Goal: Information Seeking & Learning: Learn about a topic

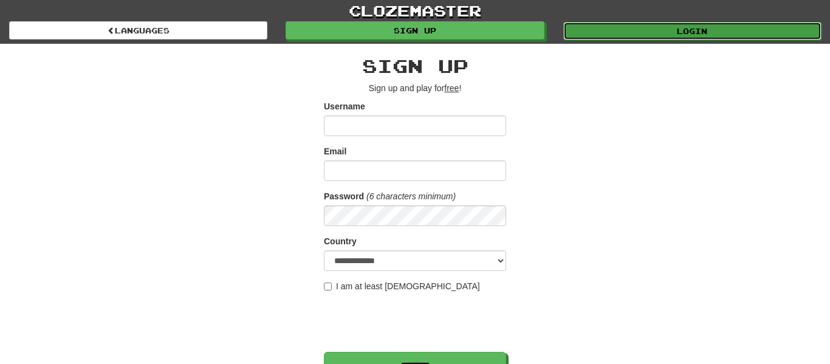
click at [672, 36] on link "Login" at bounding box center [692, 31] width 258 height 18
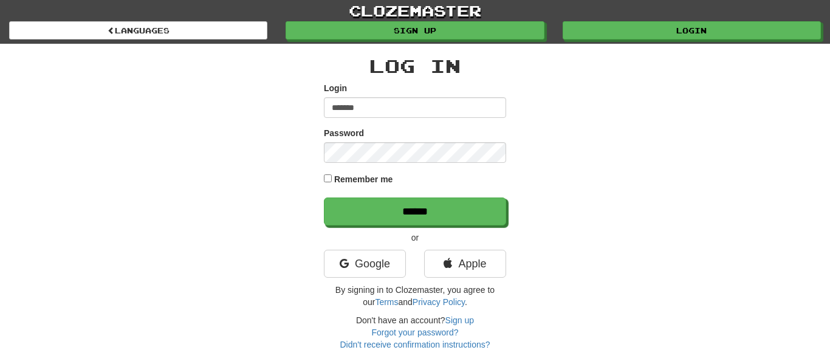
type input "*******"
click at [344, 137] on label "Password" at bounding box center [344, 133] width 40 height 12
click at [331, 180] on div "Remember me" at bounding box center [415, 180] width 182 height 16
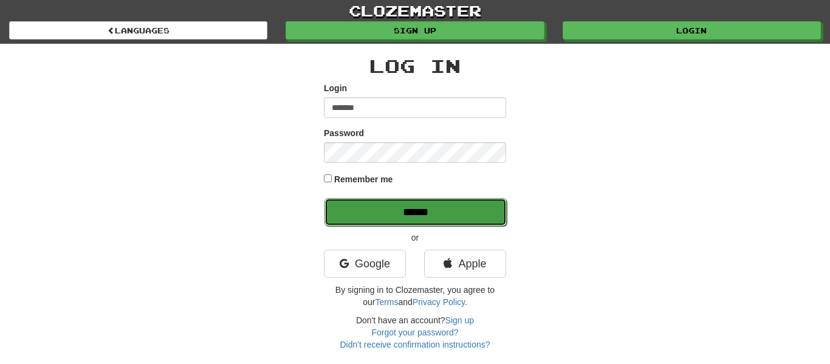
click at [357, 208] on input "******" at bounding box center [416, 212] width 182 height 28
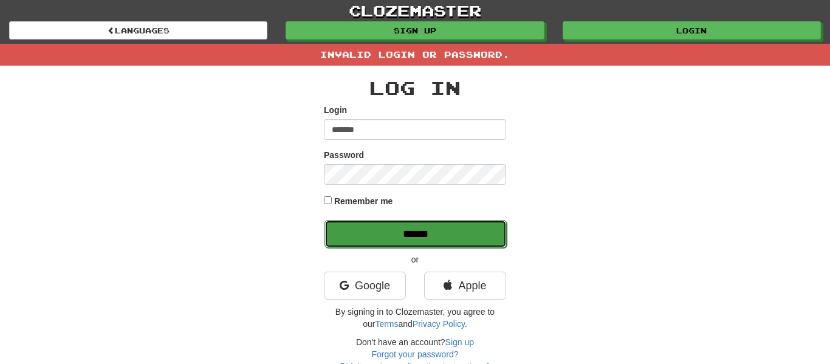
click at [427, 233] on input "******" at bounding box center [416, 234] width 182 height 28
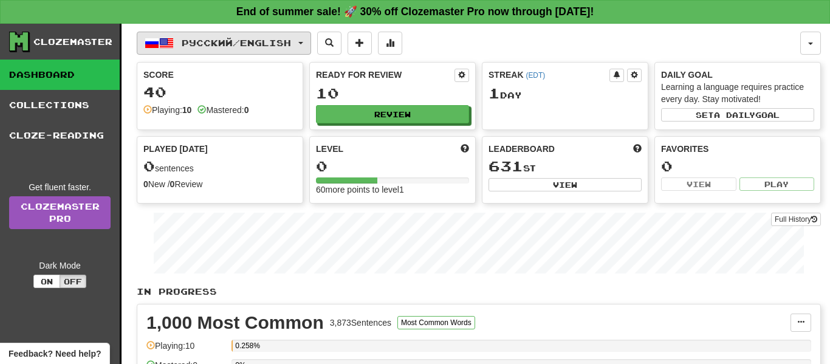
click at [244, 40] on span "Русский / English" at bounding box center [236, 43] width 109 height 10
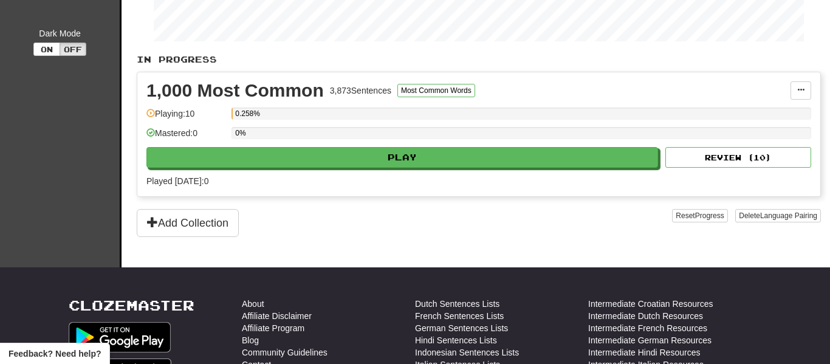
scroll to position [230, 0]
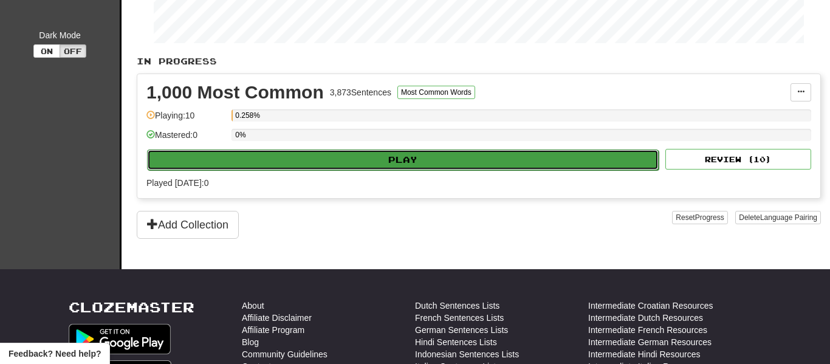
click at [369, 167] on button "Play" at bounding box center [403, 160] width 512 height 21
select select "**"
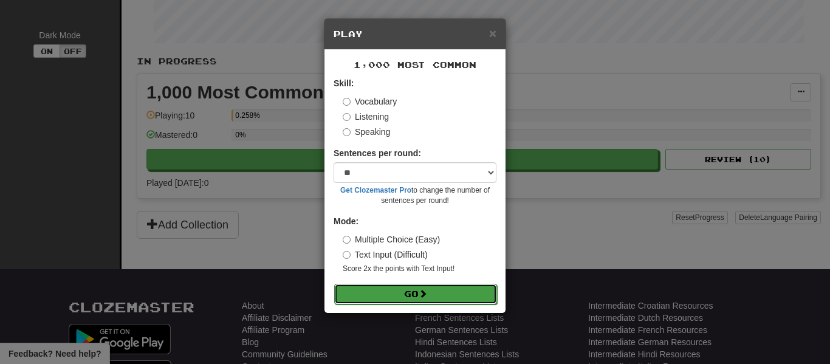
click at [487, 300] on button "Go" at bounding box center [415, 294] width 163 height 21
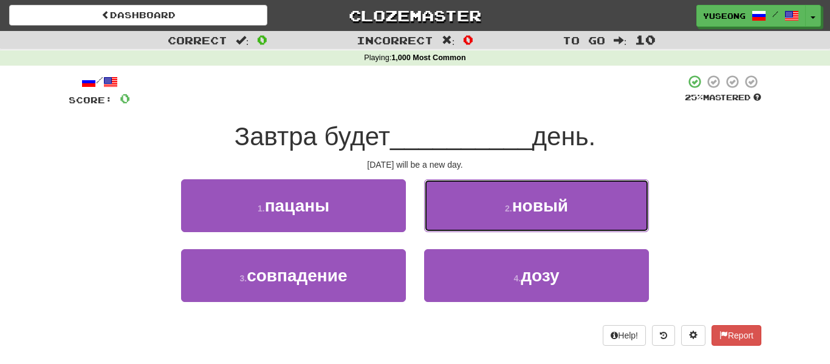
click at [540, 194] on button "2 . новый" at bounding box center [536, 205] width 225 height 53
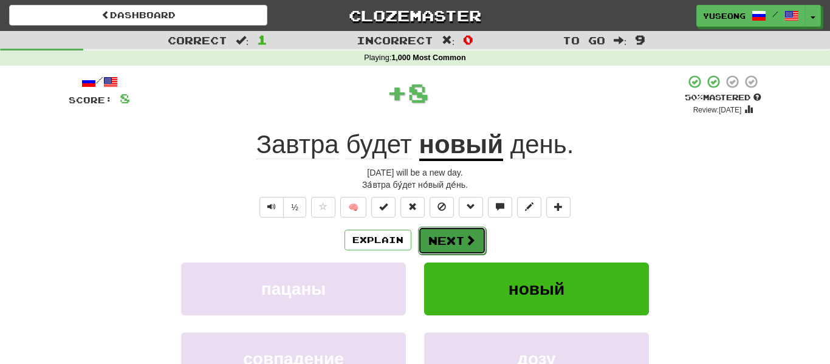
click at [463, 243] on button "Next" at bounding box center [452, 241] width 68 height 28
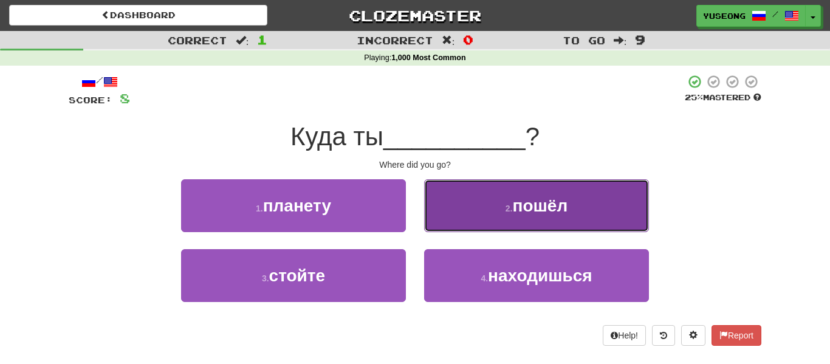
click at [498, 199] on button "2 . пошёл" at bounding box center [536, 205] width 225 height 53
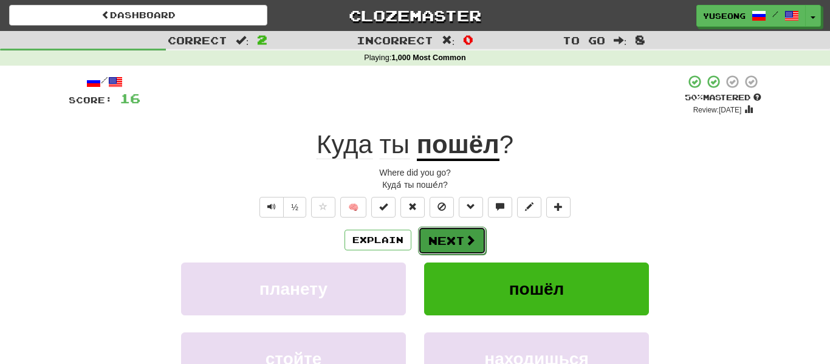
click at [465, 235] on span at bounding box center [470, 240] width 11 height 11
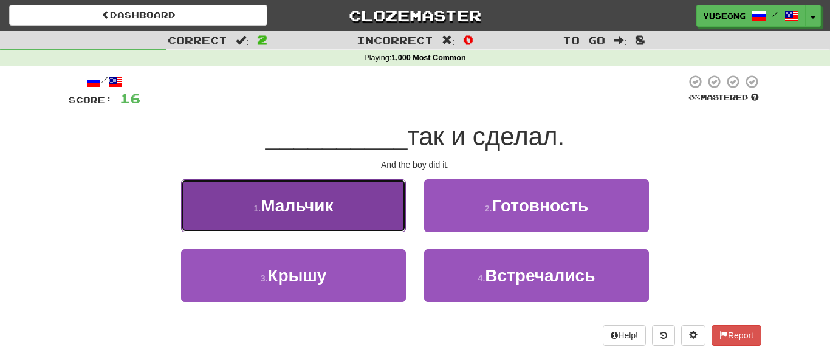
click at [327, 221] on button "1 . Мальчик" at bounding box center [293, 205] width 225 height 53
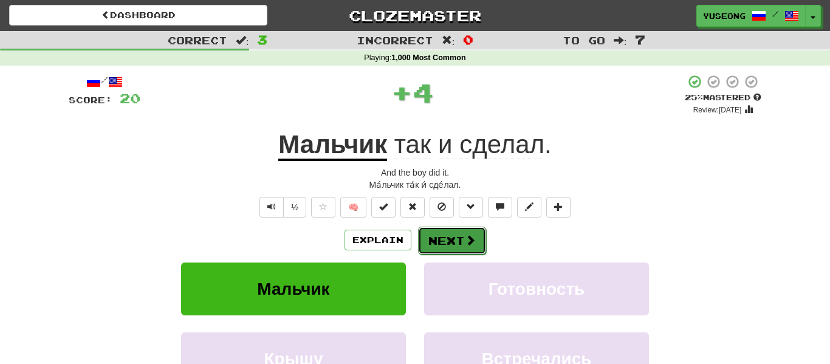
click at [432, 249] on button "Next" at bounding box center [452, 241] width 68 height 28
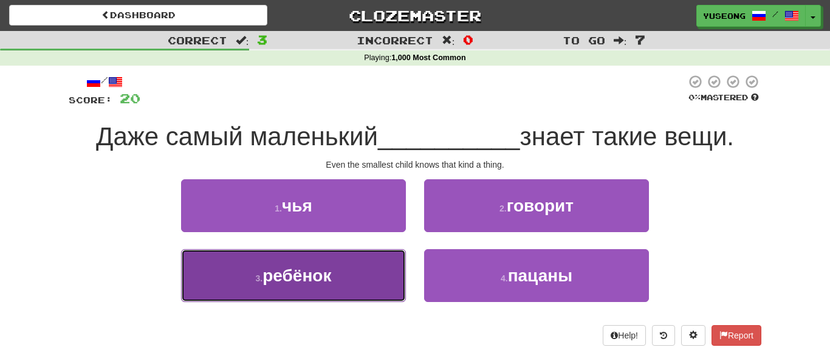
click at [365, 280] on button "3 . ребёнок" at bounding box center [293, 275] width 225 height 53
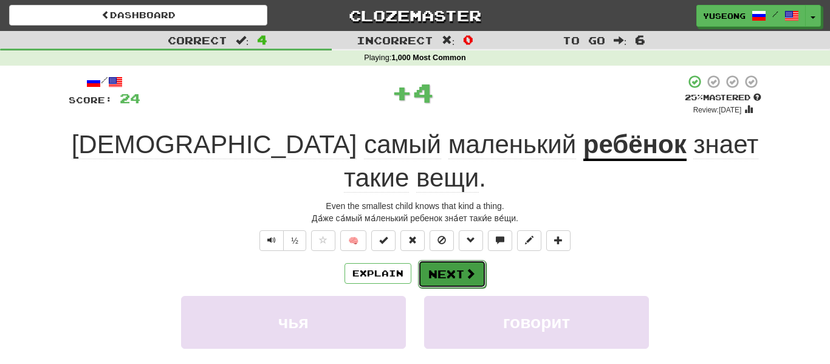
click at [451, 260] on button "Next" at bounding box center [452, 274] width 68 height 28
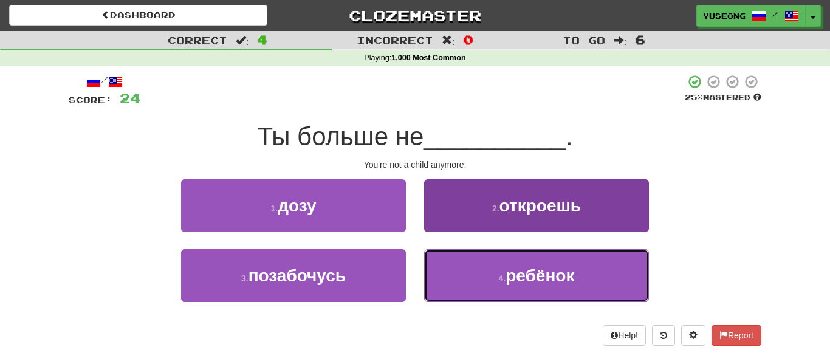
click at [478, 279] on button "4 . ребёнок" at bounding box center [536, 275] width 225 height 53
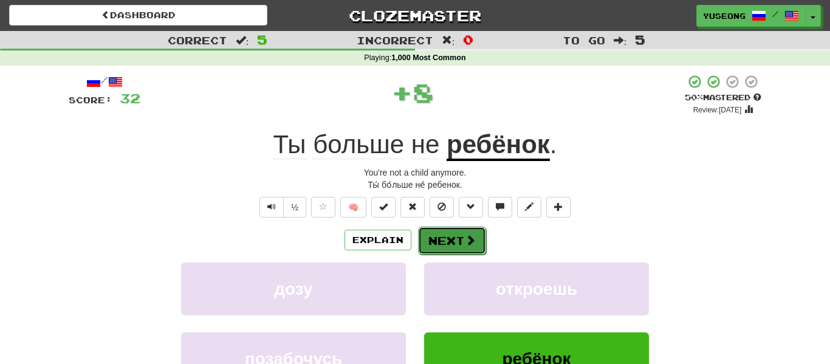
click at [457, 232] on button "Next" at bounding box center [452, 241] width 68 height 28
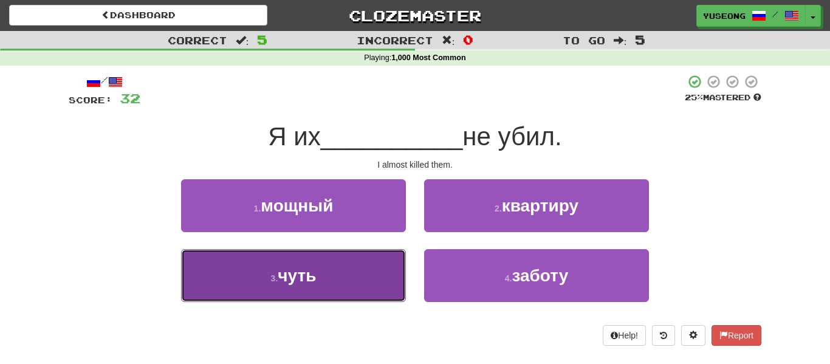
click at [360, 282] on button "3 . чуть" at bounding box center [293, 275] width 225 height 53
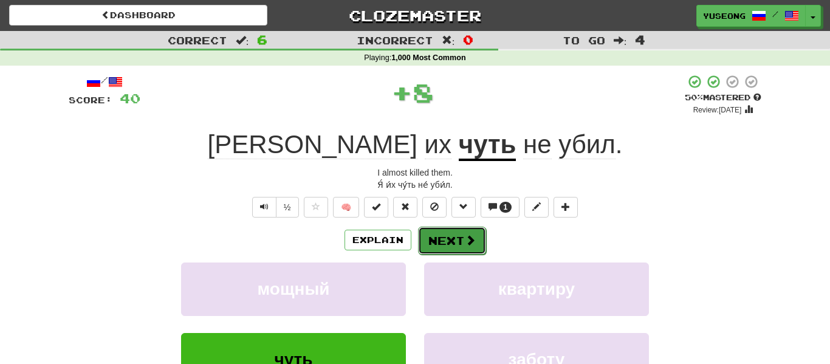
click at [461, 237] on button "Next" at bounding box center [452, 241] width 68 height 28
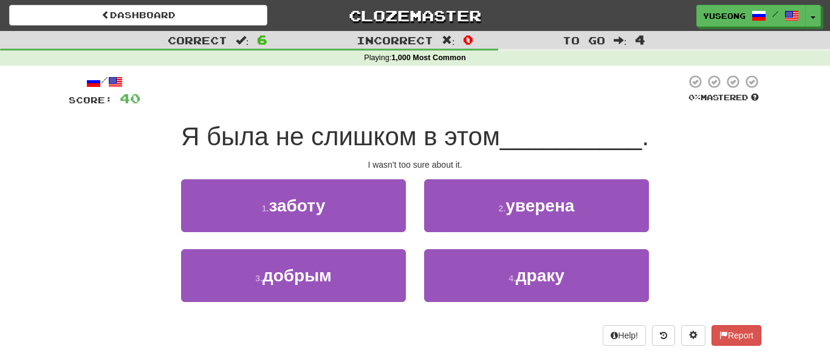
drag, startPoint x: 168, startPoint y: 133, endPoint x: 503, endPoint y: 126, distance: 335.6
click at [503, 126] on div "Я была не слишком в этом __________ ." at bounding box center [415, 136] width 693 height 33
click at [521, 108] on div "/ Score: 40 0 % Mastered Я была не слишком в этом __________ . I wasn't too sur…" at bounding box center [415, 210] width 693 height 272
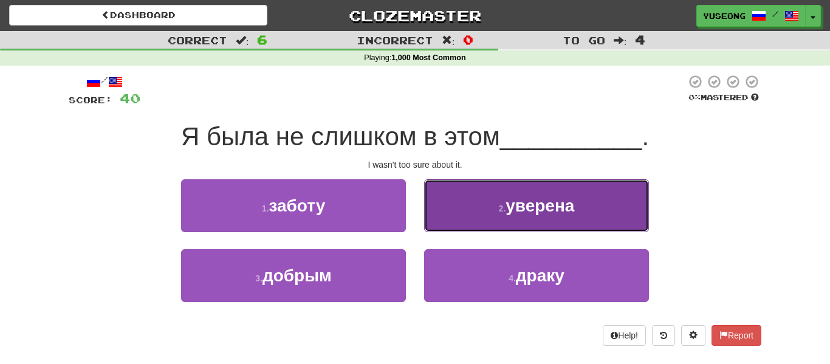
click at [548, 213] on span "уверена" at bounding box center [540, 205] width 69 height 19
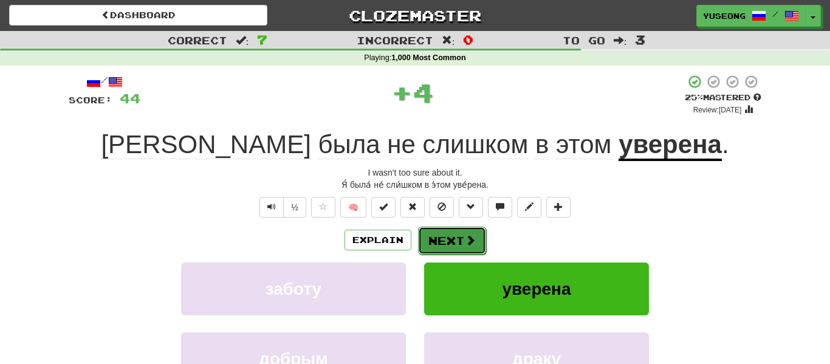
click at [459, 242] on button "Next" at bounding box center [452, 241] width 68 height 28
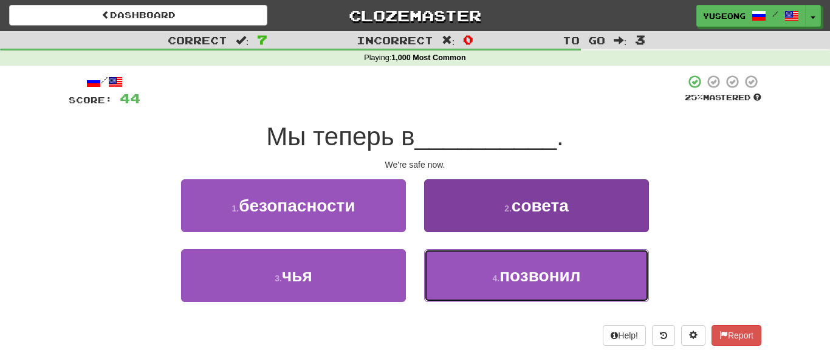
click at [481, 288] on button "4 . позвонил" at bounding box center [536, 275] width 225 height 53
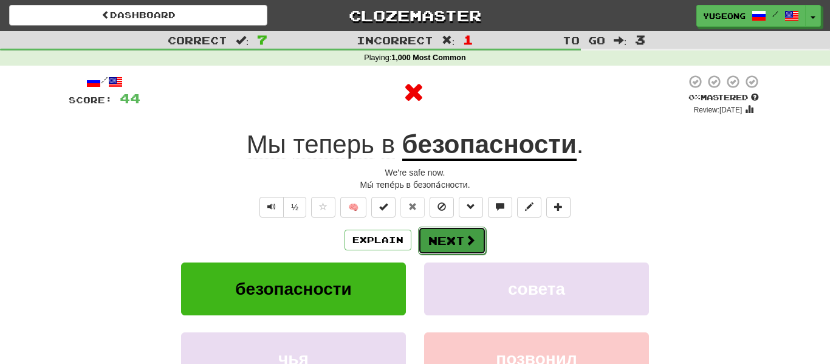
click at [447, 240] on button "Next" at bounding box center [452, 241] width 68 height 28
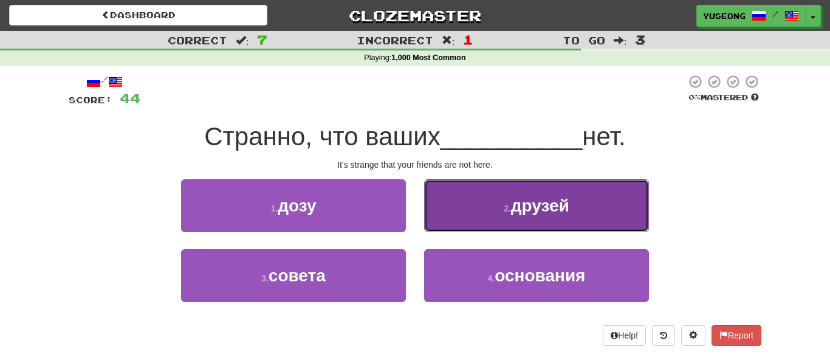
click at [469, 221] on button "2 . друзей" at bounding box center [536, 205] width 225 height 53
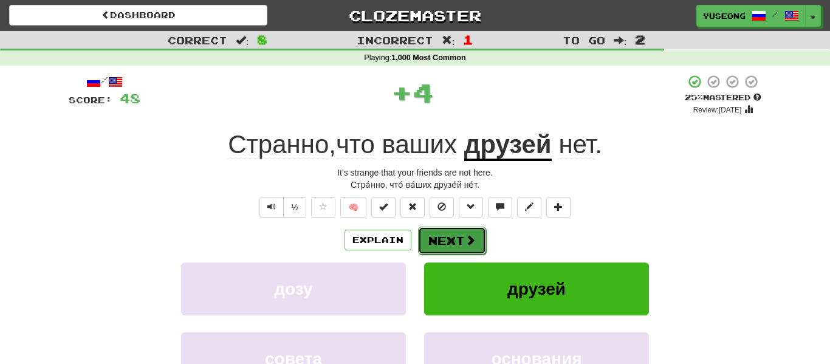
click at [460, 234] on button "Next" at bounding box center [452, 241] width 68 height 28
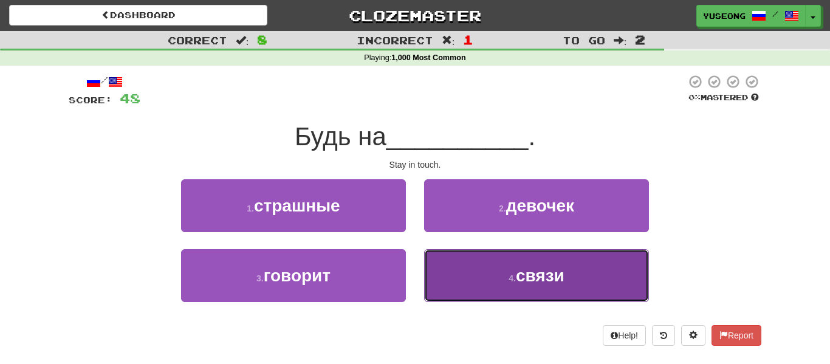
click at [443, 281] on button "4 . связи" at bounding box center [536, 275] width 225 height 53
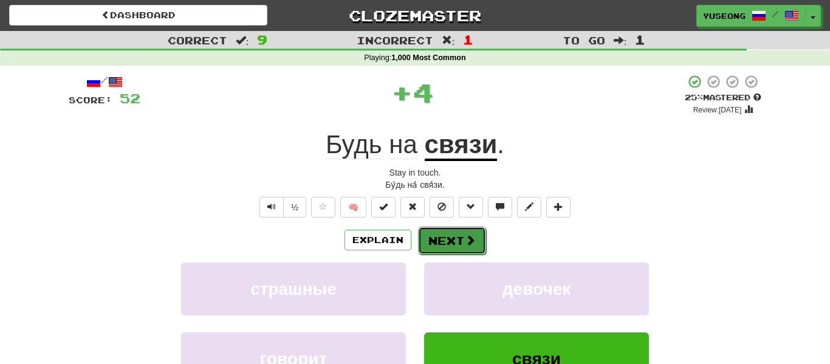
click at [444, 233] on button "Next" at bounding box center [452, 241] width 68 height 28
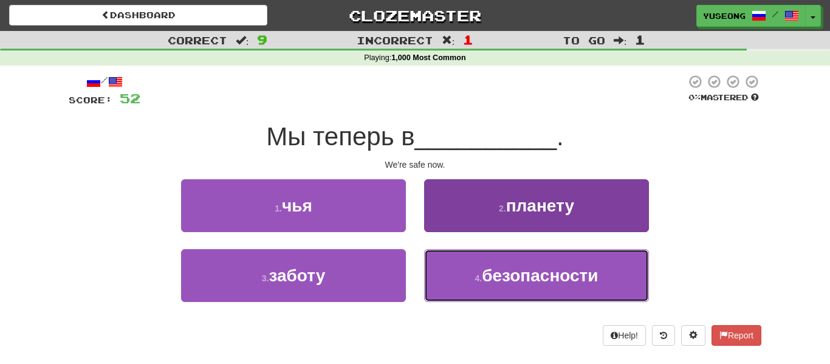
click at [504, 296] on button "4 . безопасности" at bounding box center [536, 275] width 225 height 53
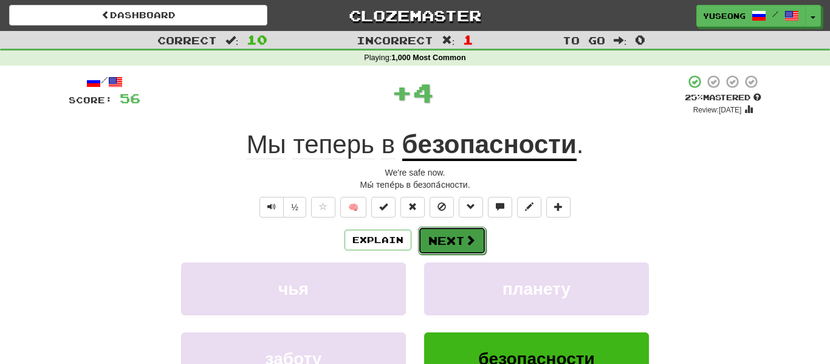
click at [467, 244] on span at bounding box center [470, 240] width 11 height 11
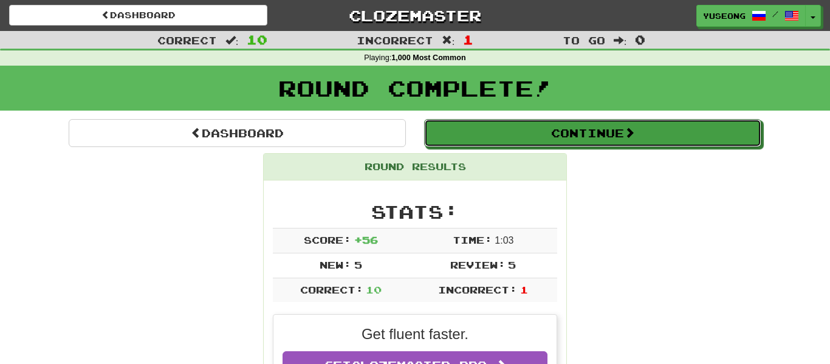
drag, startPoint x: 590, startPoint y: 139, endPoint x: 579, endPoint y: 147, distance: 13.5
click at [588, 139] on button "Continue" at bounding box center [592, 133] width 337 height 28
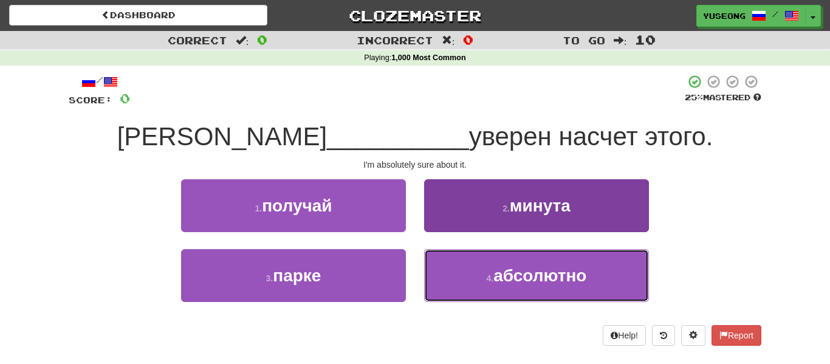
click at [610, 289] on button "4 . абсолютно" at bounding box center [536, 275] width 225 height 53
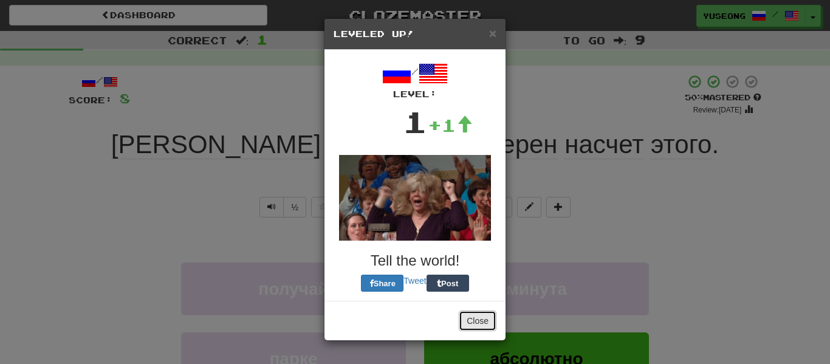
drag, startPoint x: 483, startPoint y: 322, endPoint x: 483, endPoint y: 314, distance: 8.5
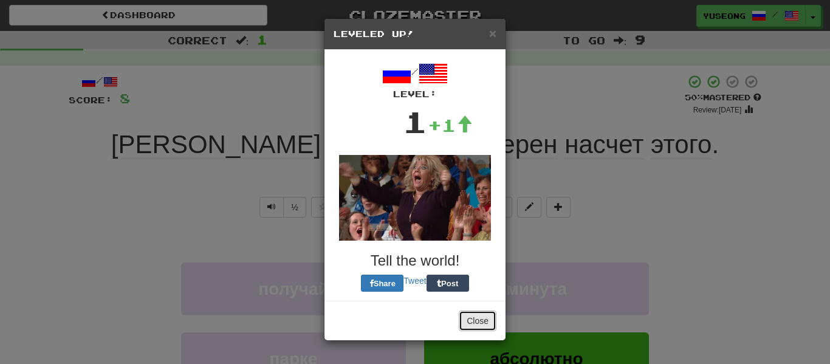
click at [484, 315] on button "Close" at bounding box center [478, 321] width 38 height 21
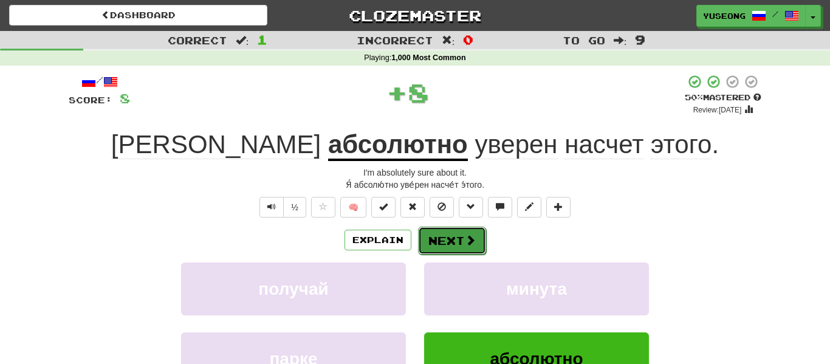
click at [458, 244] on button "Next" at bounding box center [452, 241] width 68 height 28
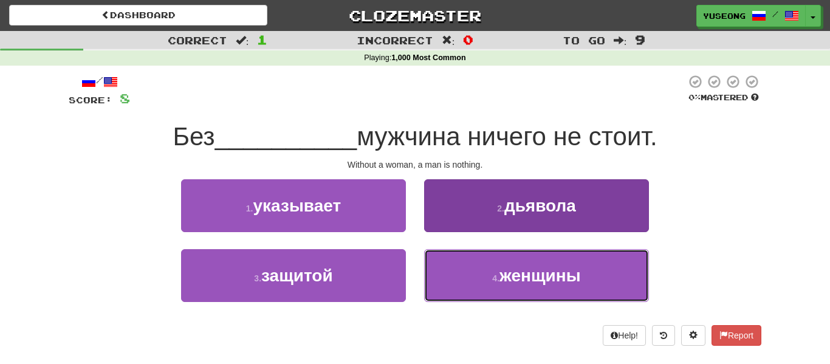
click at [492, 287] on button "4 . женщины" at bounding box center [536, 275] width 225 height 53
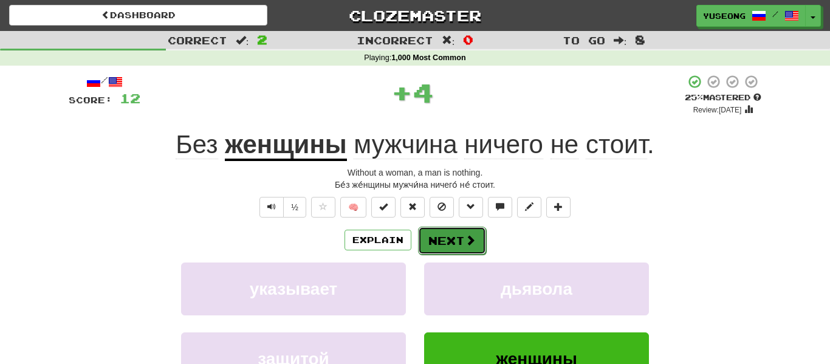
click at [448, 238] on button "Next" at bounding box center [452, 241] width 68 height 28
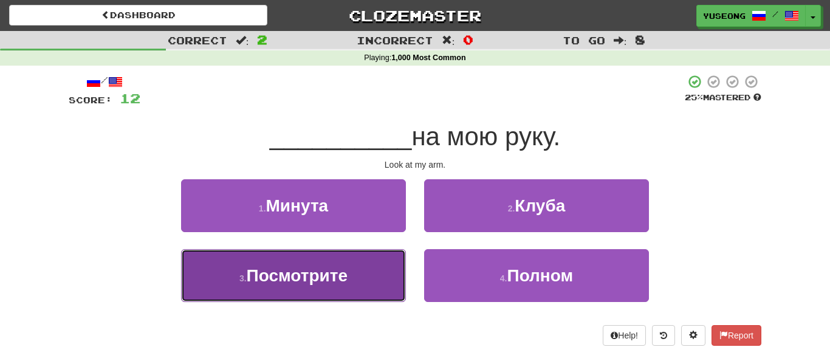
click at [370, 283] on button "3 . Посмотрите" at bounding box center [293, 275] width 225 height 53
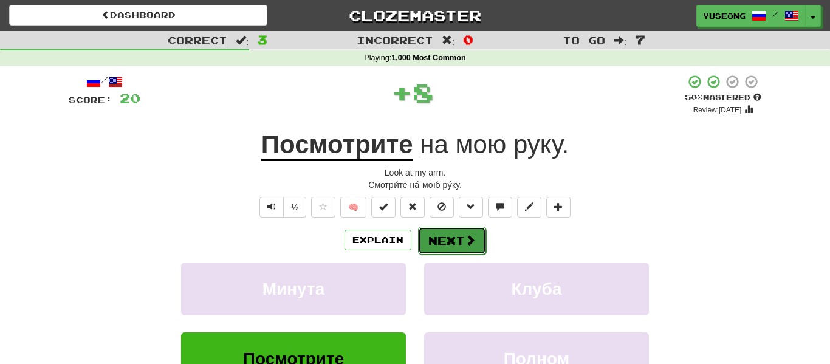
click at [433, 235] on button "Next" at bounding box center [452, 241] width 68 height 28
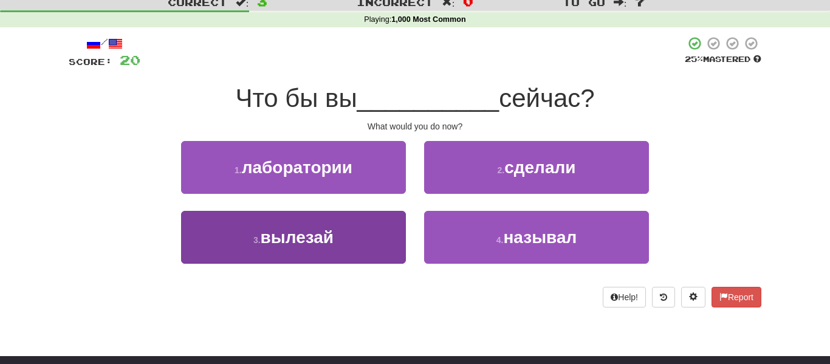
scroll to position [46, 0]
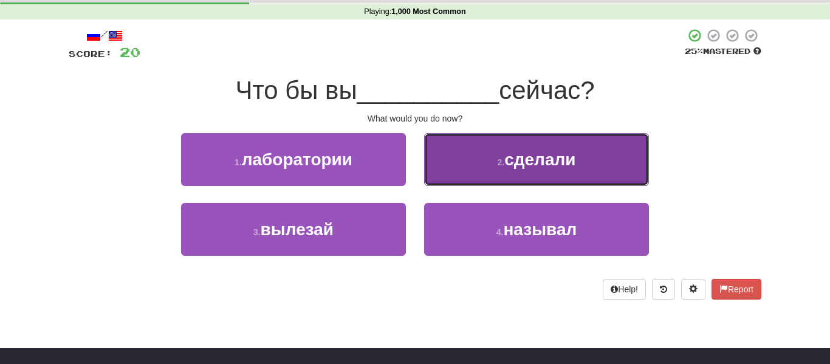
click at [494, 163] on button "2 . сделали" at bounding box center [536, 159] width 225 height 53
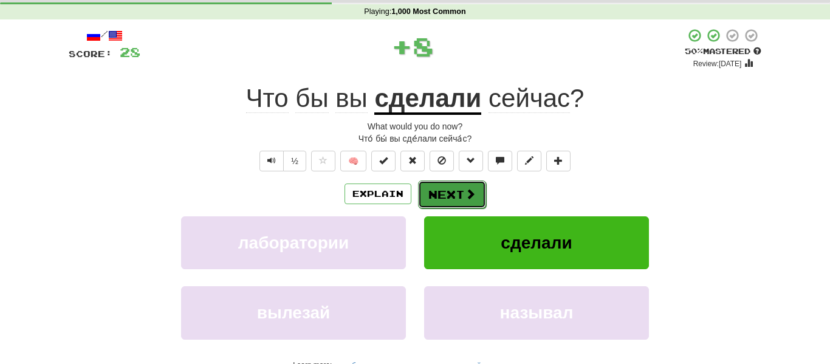
click at [465, 192] on span at bounding box center [470, 193] width 11 height 11
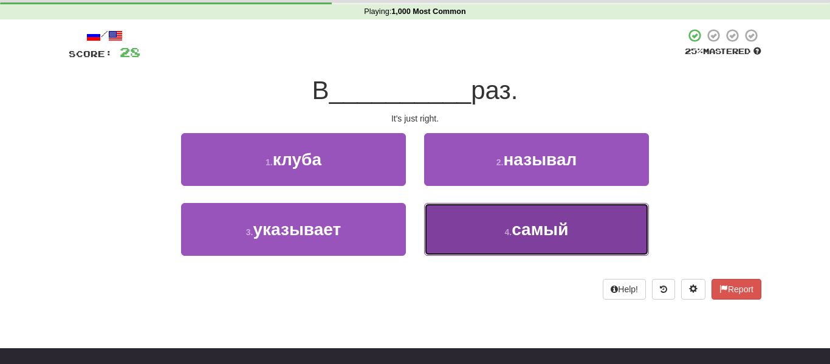
click at [487, 227] on button "4 . самый" at bounding box center [536, 229] width 225 height 53
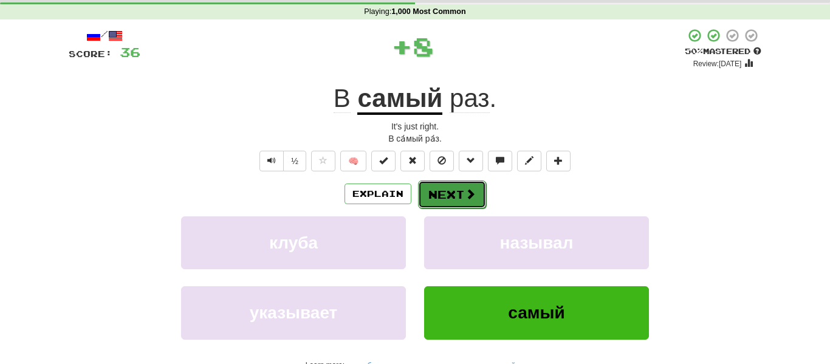
click at [459, 187] on button "Next" at bounding box center [452, 195] width 68 height 28
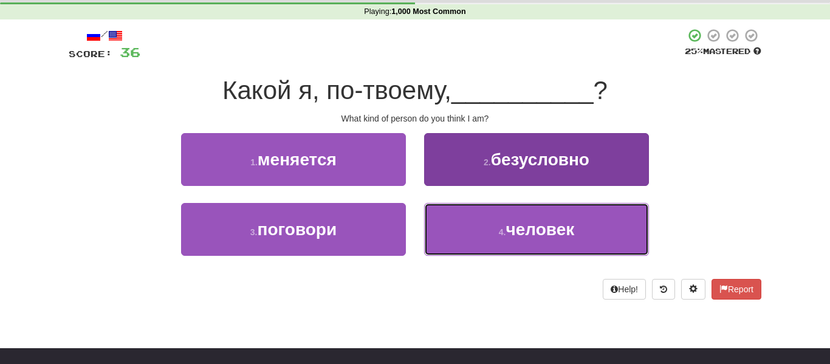
click at [485, 239] on button "4 . человек" at bounding box center [536, 229] width 225 height 53
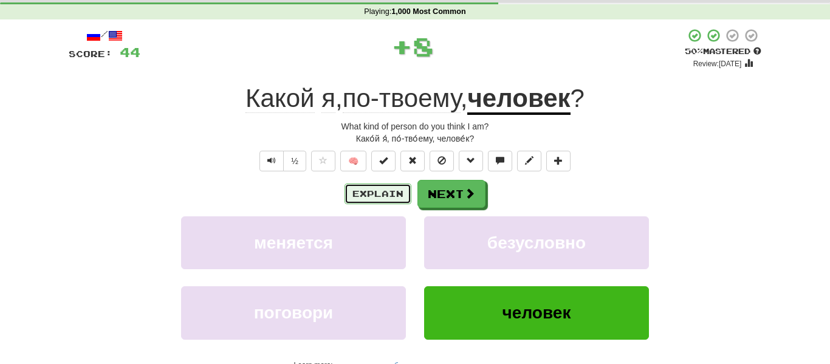
click at [355, 194] on button "Explain" at bounding box center [378, 194] width 67 height 21
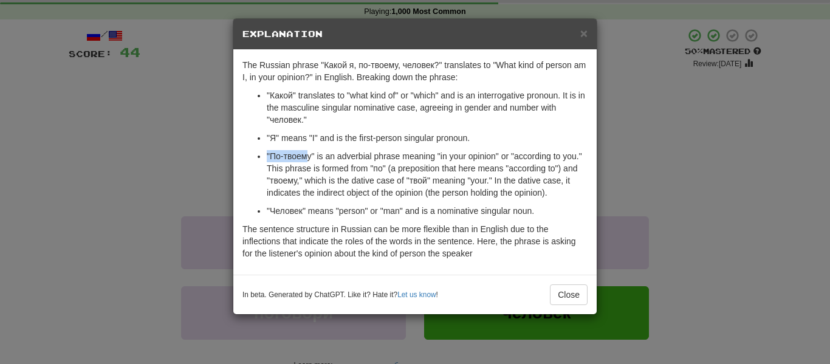
click at [315, 153] on p ""По-твоему" is an adverbial phrase meaning "in your opinion" or "according to y…" at bounding box center [427, 174] width 321 height 49
drag, startPoint x: 311, startPoint y: 153, endPoint x: 299, endPoint y: 154, distance: 11.6
click at [282, 158] on p ""По-твоему" is an adverbial phrase meaning "in your opinion" or "according to y…" at bounding box center [427, 174] width 321 height 49
click at [588, 33] on div "× Explanation" at bounding box center [414, 34] width 363 height 31
click at [582, 32] on span "×" at bounding box center [583, 33] width 7 height 14
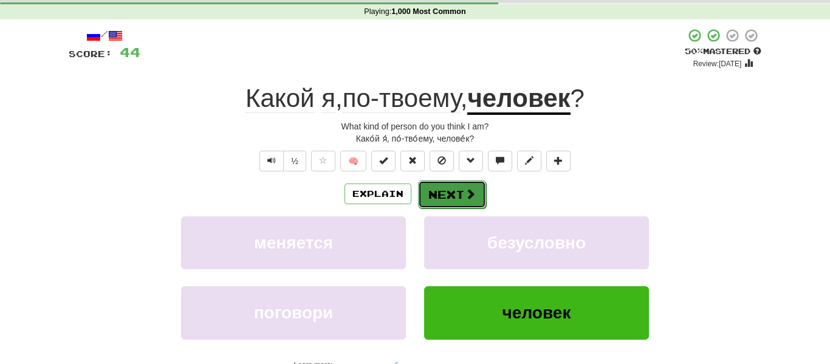
click at [443, 194] on button "Next" at bounding box center [452, 195] width 68 height 28
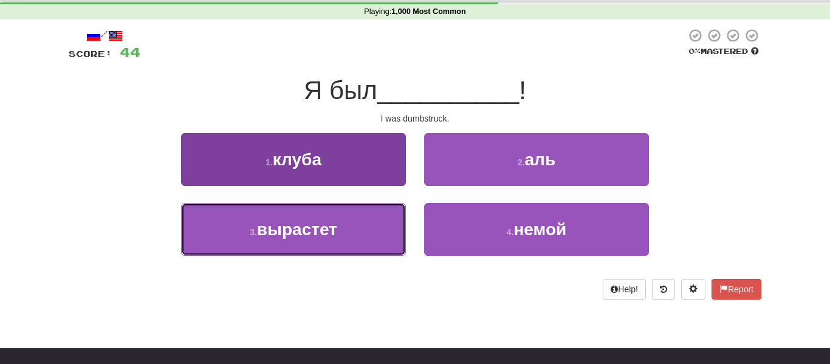
drag, startPoint x: 378, startPoint y: 246, endPoint x: 387, endPoint y: 241, distance: 10.1
click at [379, 245] on button "3 . вырастет" at bounding box center [293, 229] width 225 height 53
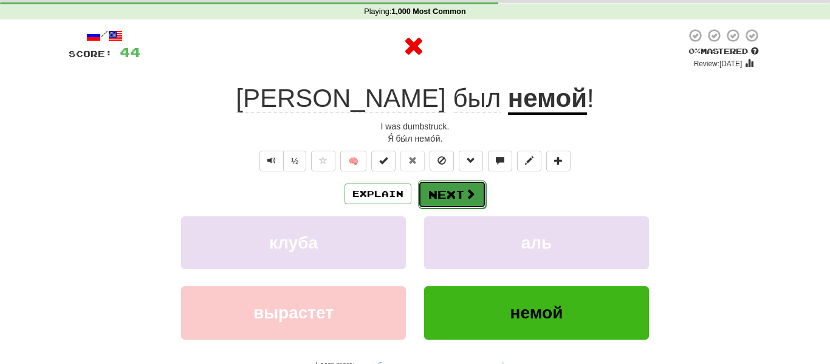
click at [469, 193] on span at bounding box center [470, 193] width 11 height 11
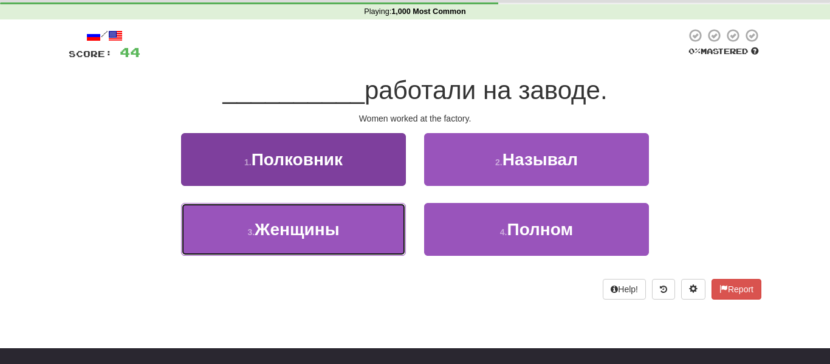
drag, startPoint x: 383, startPoint y: 242, endPoint x: 398, endPoint y: 243, distance: 15.2
click at [383, 242] on button "3 . Женщины" at bounding box center [293, 229] width 225 height 53
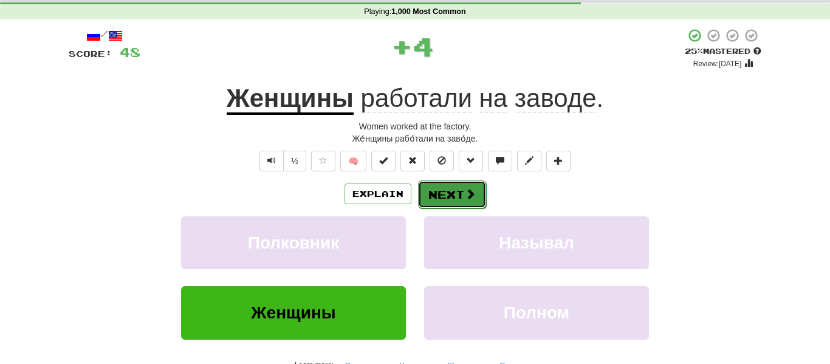
click at [466, 196] on span at bounding box center [470, 193] width 11 height 11
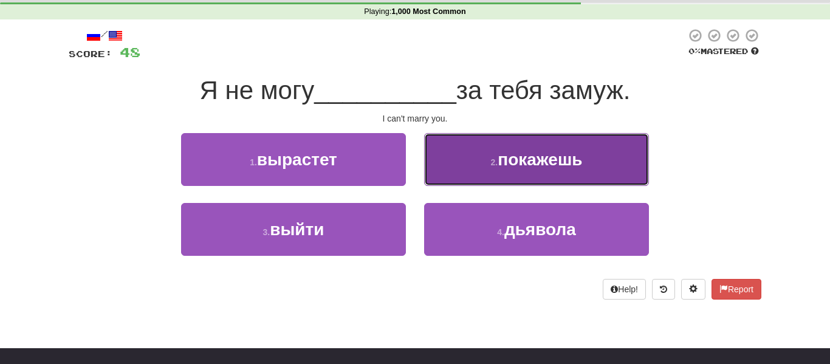
click at [518, 179] on button "2 . покажешь" at bounding box center [536, 159] width 225 height 53
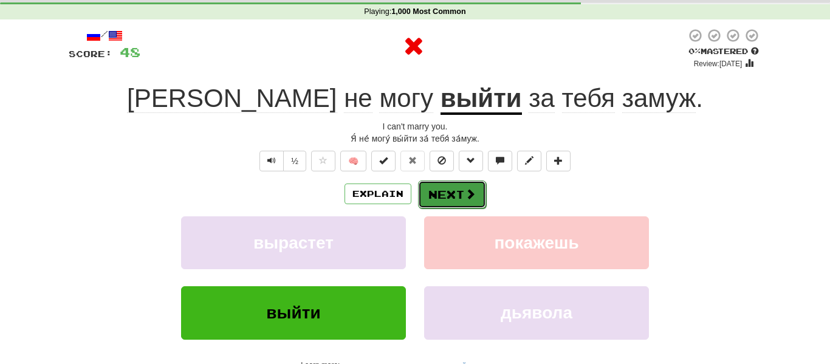
click at [433, 192] on button "Next" at bounding box center [452, 195] width 68 height 28
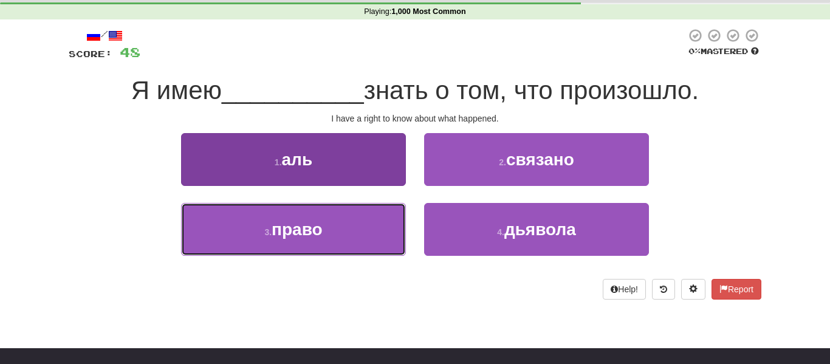
click at [385, 247] on button "3 . право" at bounding box center [293, 229] width 225 height 53
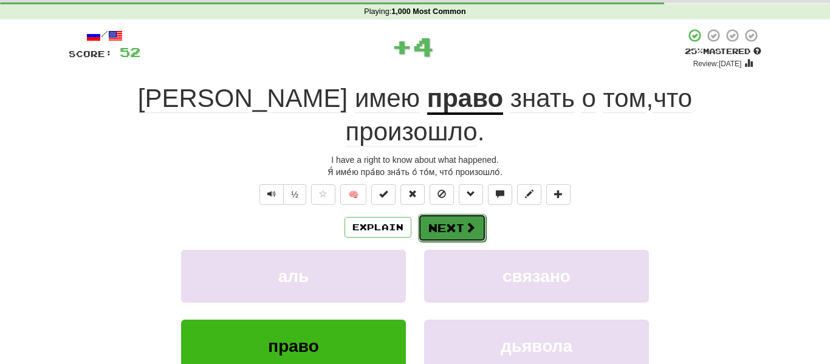
click at [465, 222] on span at bounding box center [470, 227] width 11 height 11
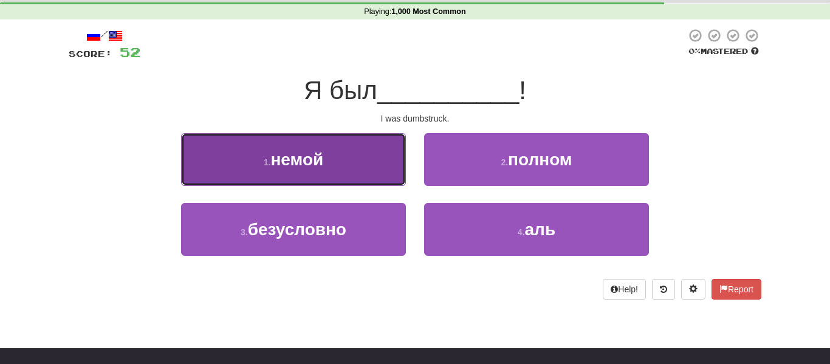
click at [387, 161] on button "1 . немой" at bounding box center [293, 159] width 225 height 53
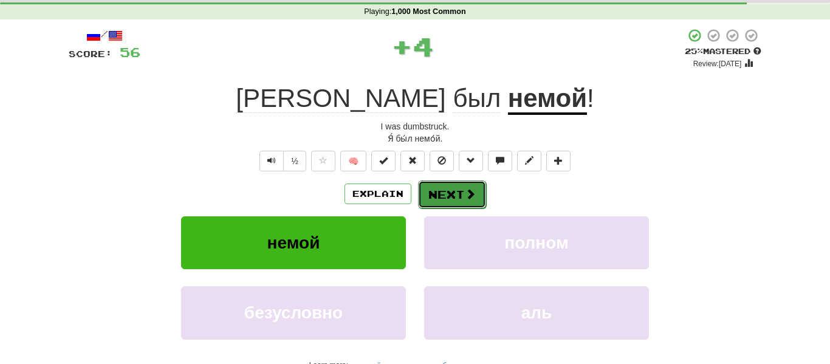
click at [459, 186] on button "Next" at bounding box center [452, 195] width 68 height 28
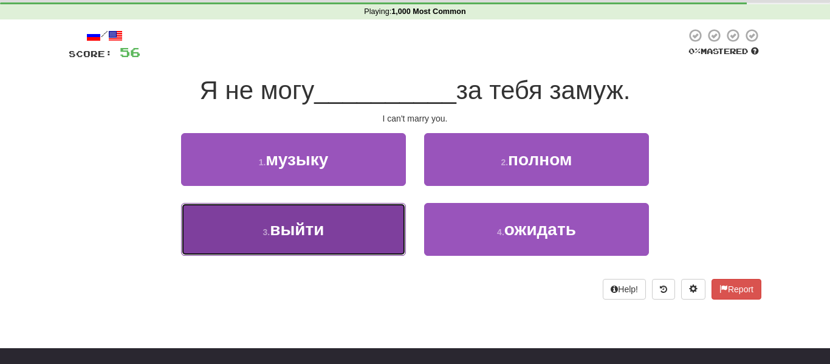
click at [388, 222] on button "3 . выйти" at bounding box center [293, 229] width 225 height 53
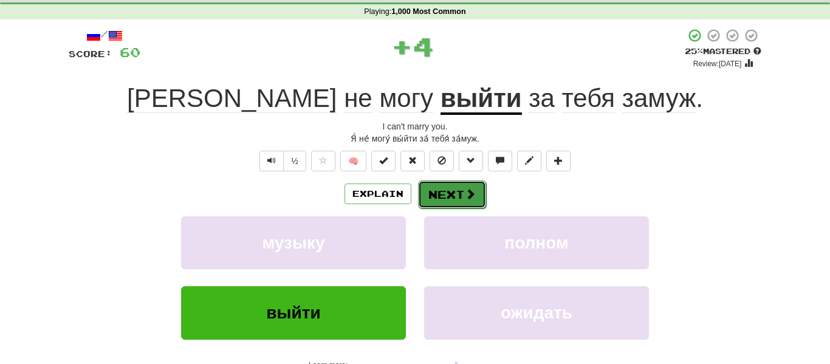
click at [447, 199] on button "Next" at bounding box center [452, 195] width 68 height 28
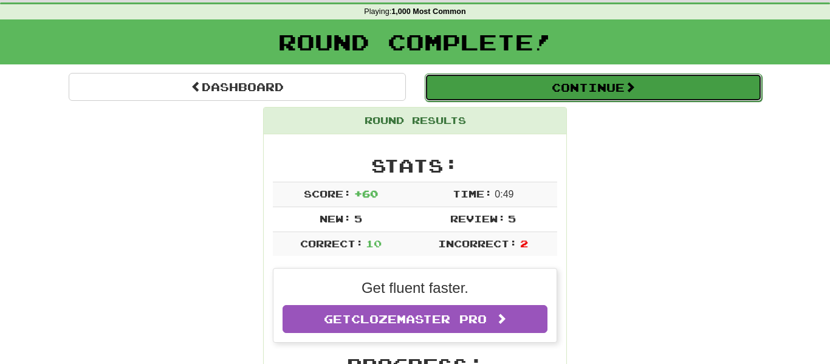
click at [545, 88] on button "Continue" at bounding box center [593, 88] width 337 height 28
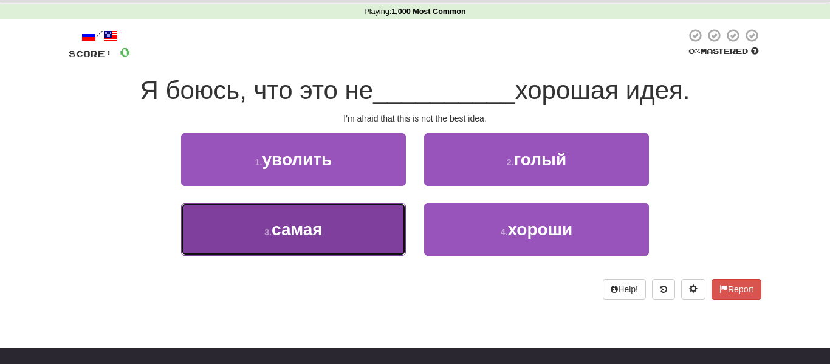
click at [374, 232] on button "3 . самая" at bounding box center [293, 229] width 225 height 53
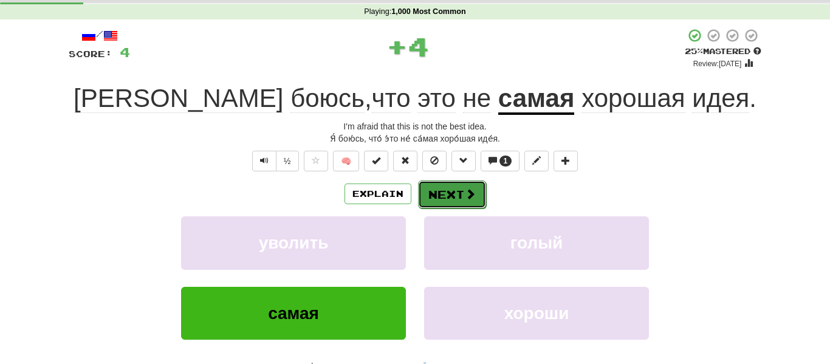
click at [473, 194] on span at bounding box center [470, 193] width 11 height 11
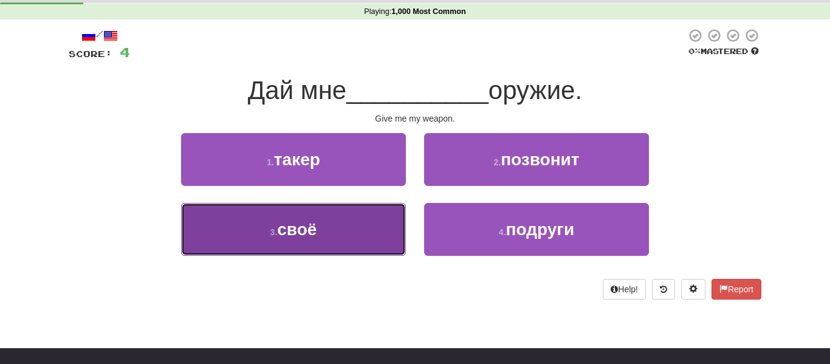
click at [378, 240] on button "3 . своё" at bounding box center [293, 229] width 225 height 53
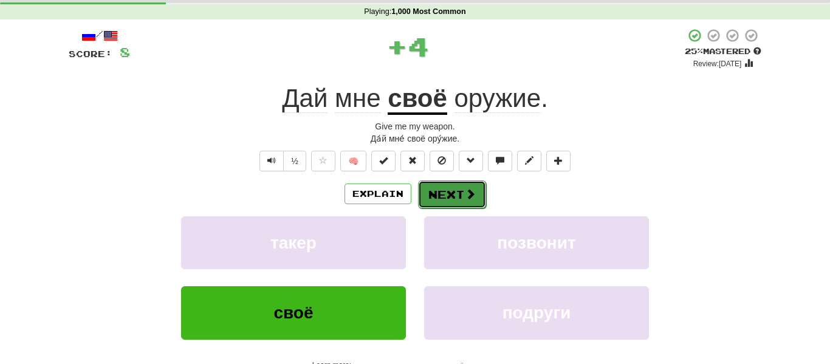
click at [457, 192] on button "Next" at bounding box center [452, 195] width 68 height 28
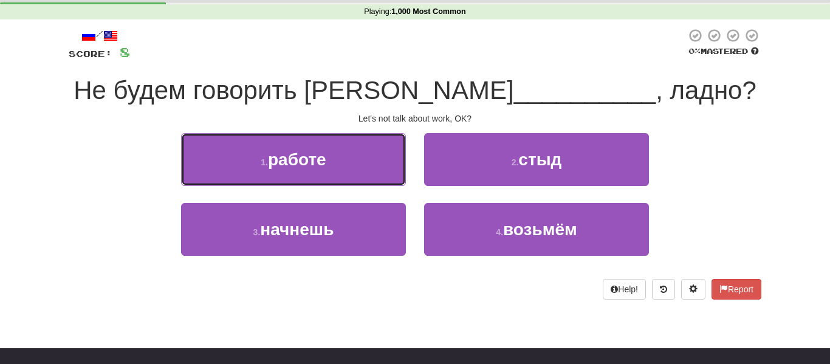
drag, startPoint x: 360, startPoint y: 178, endPoint x: 367, endPoint y: 179, distance: 7.3
click at [358, 179] on button "1 . работе" at bounding box center [293, 159] width 225 height 53
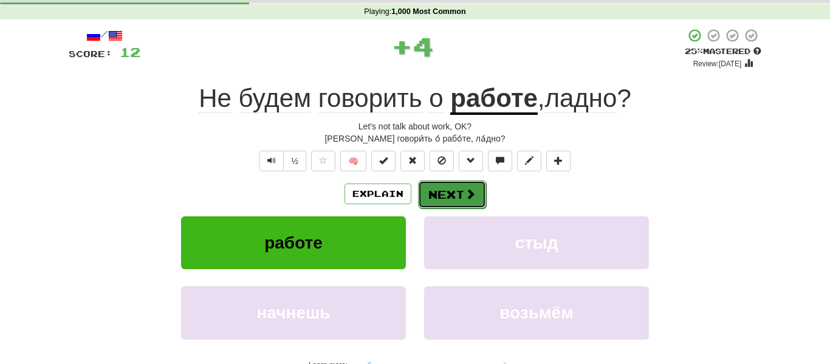
click at [463, 190] on button "Next" at bounding box center [452, 195] width 68 height 28
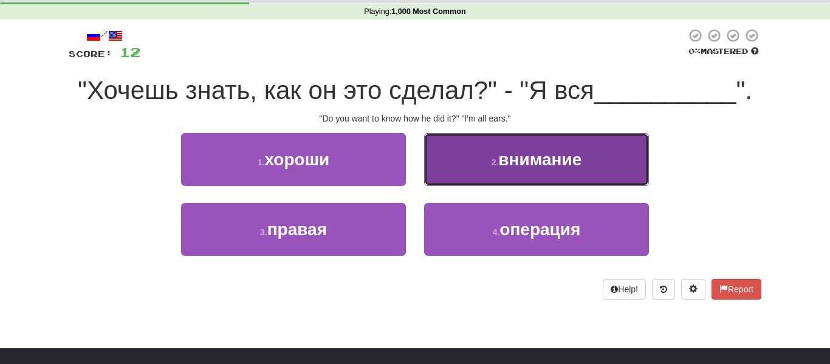
click at [498, 176] on button "2 . внимание" at bounding box center [536, 159] width 225 height 53
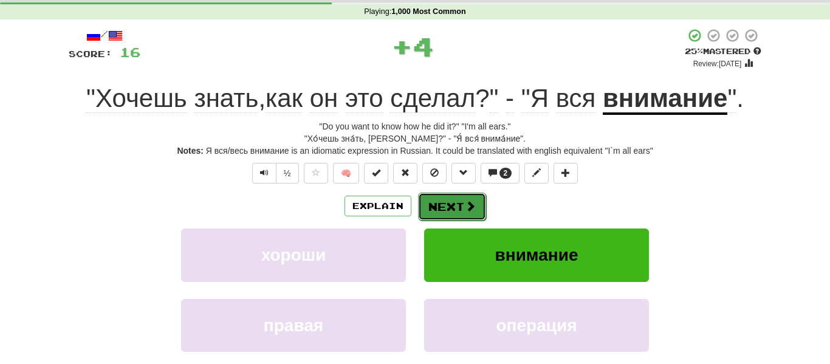
click at [463, 206] on button "Next" at bounding box center [452, 207] width 68 height 28
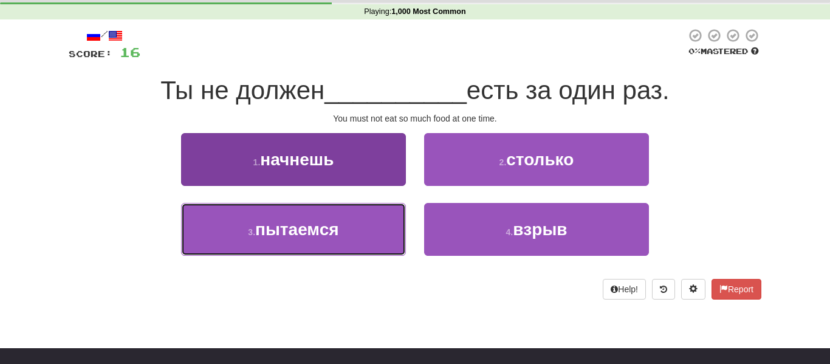
click at [387, 237] on button "3 . пытаемся" at bounding box center [293, 229] width 225 height 53
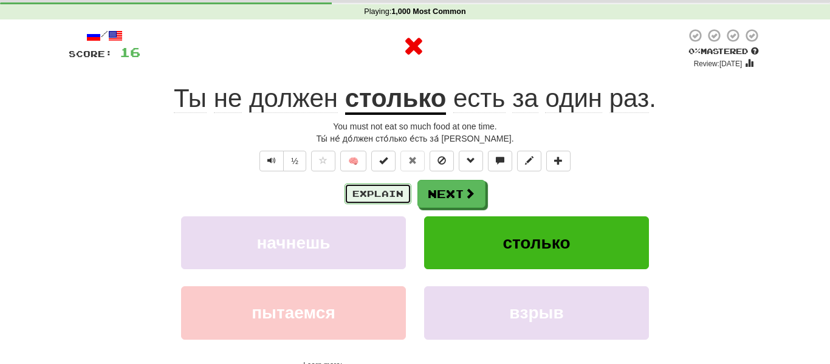
click at [377, 191] on button "Explain" at bounding box center [378, 194] width 67 height 21
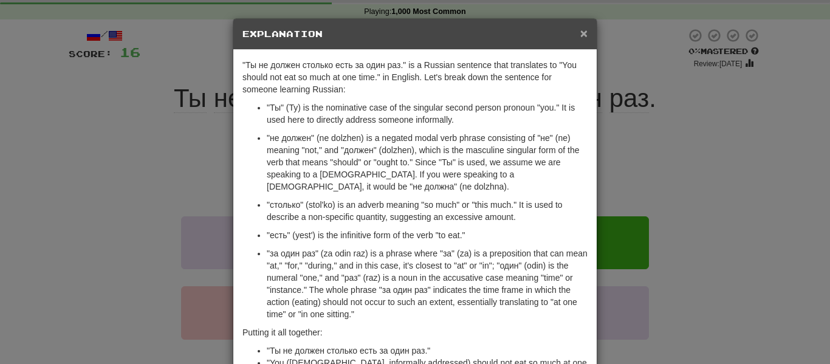
click at [583, 35] on span "×" at bounding box center [583, 33] width 7 height 14
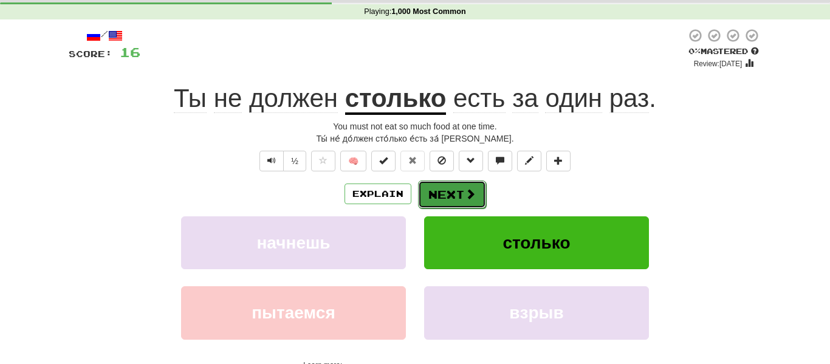
click at [472, 191] on button "Next" at bounding box center [452, 195] width 68 height 28
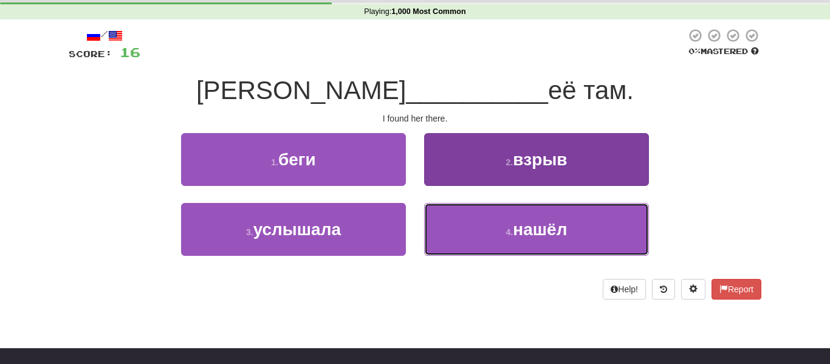
drag, startPoint x: 515, startPoint y: 225, endPoint x: 506, endPoint y: 219, distance: 11.2
click at [514, 224] on span "нашёл" at bounding box center [540, 229] width 54 height 19
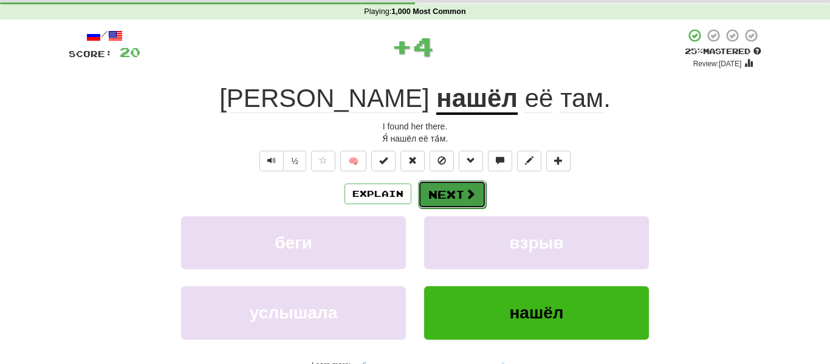
click at [456, 193] on button "Next" at bounding box center [452, 195] width 68 height 28
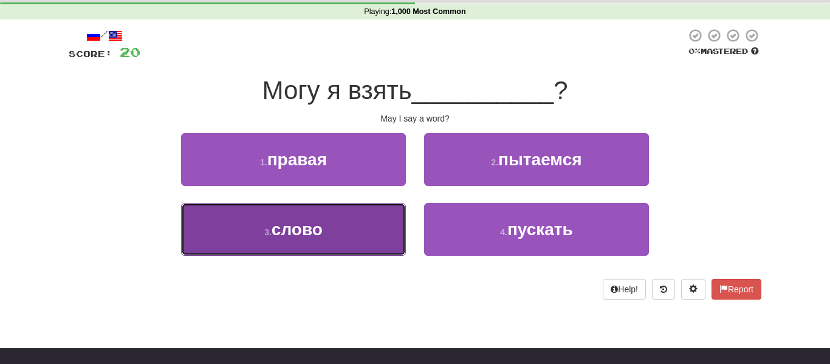
click at [404, 236] on button "3 . слово" at bounding box center [293, 229] width 225 height 53
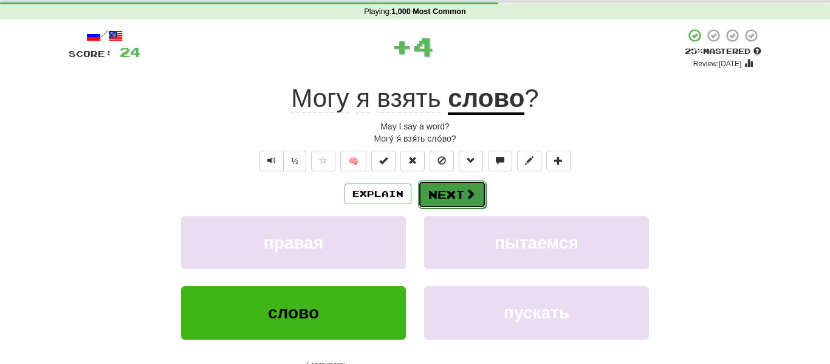
click at [446, 201] on button "Next" at bounding box center [452, 195] width 68 height 28
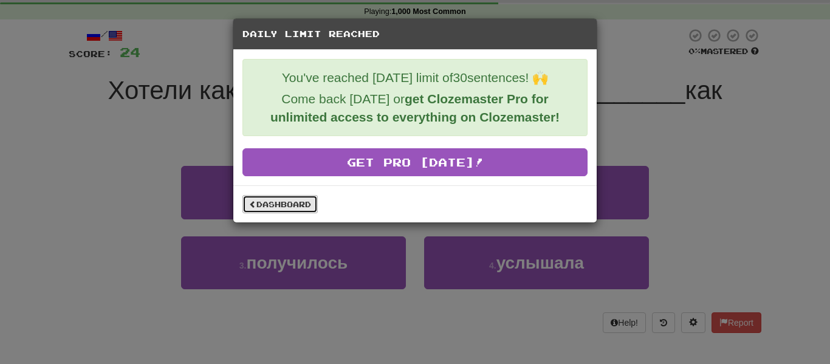
click at [295, 204] on link "Dashboard" at bounding box center [280, 204] width 75 height 18
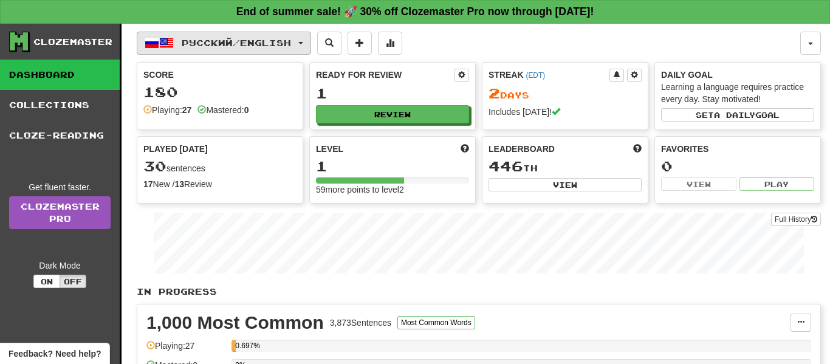
click at [295, 35] on button "Русский / English" at bounding box center [224, 43] width 174 height 23
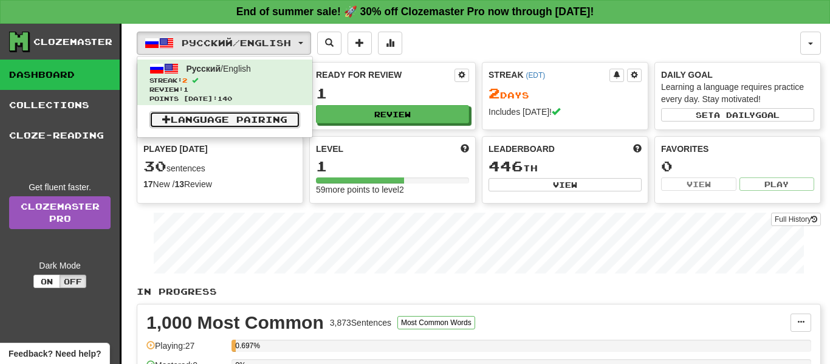
click at [250, 123] on link "Language Pairing" at bounding box center [225, 119] width 151 height 17
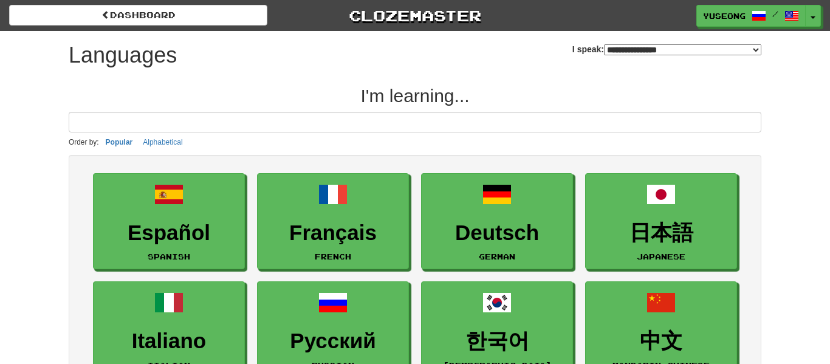
select select "*******"
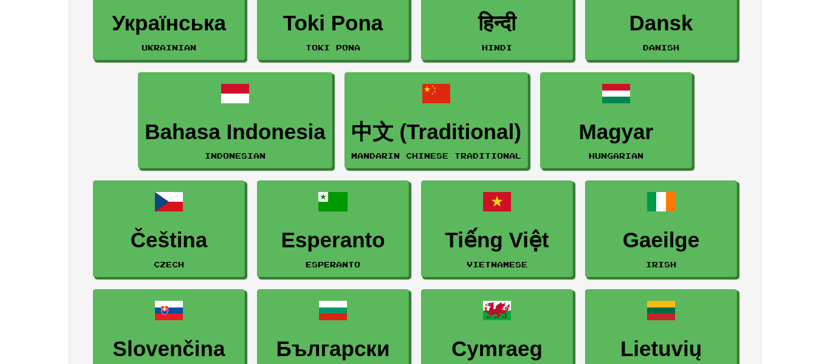
scroll to position [496, 0]
